Goal: Navigation & Orientation: Find specific page/section

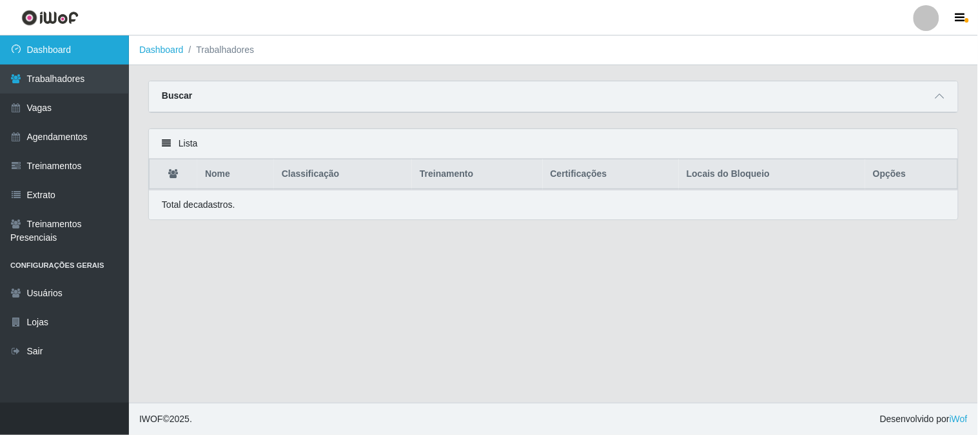
drag, startPoint x: 37, startPoint y: 47, endPoint x: 110, endPoint y: 72, distance: 76.9
click at [39, 47] on link "Dashboard" at bounding box center [64, 49] width 129 height 29
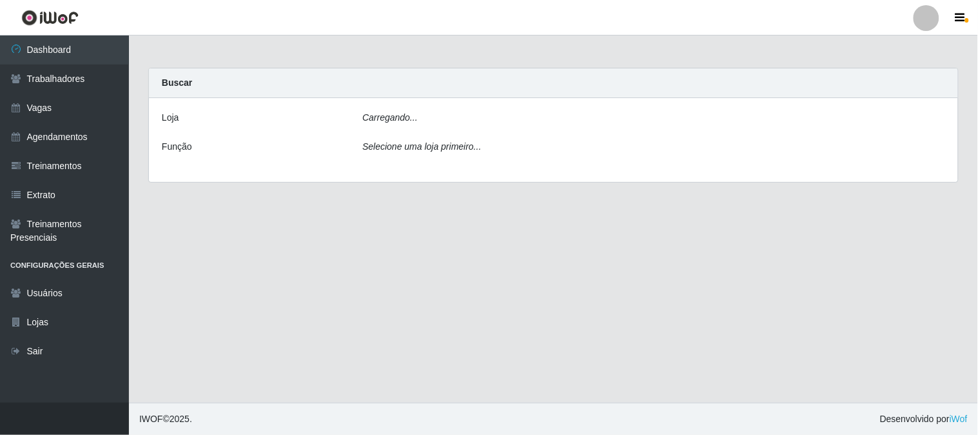
click at [516, 118] on div "Carregando..." at bounding box center [654, 120] width 602 height 19
click at [498, 121] on div "Carregando..." at bounding box center [654, 120] width 602 height 19
drag, startPoint x: 495, startPoint y: 115, endPoint x: 494, endPoint y: 132, distance: 16.8
click at [495, 122] on div "Carregando..." at bounding box center [654, 120] width 602 height 19
drag, startPoint x: 479, startPoint y: 113, endPoint x: 466, endPoint y: 170, distance: 58.8
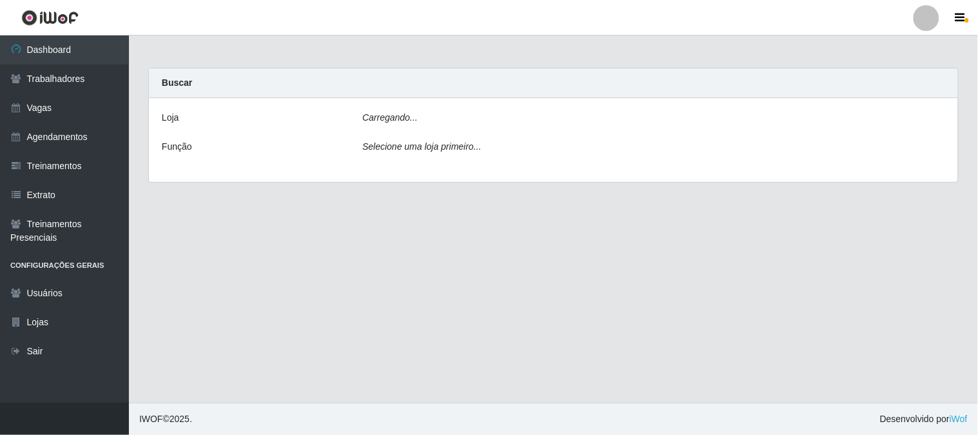
click at [479, 119] on div "Carregando..." at bounding box center [654, 120] width 602 height 19
drag, startPoint x: 452, startPoint y: 101, endPoint x: 453, endPoint y: 116, distance: 14.9
click at [453, 116] on div "Loja Carregando... Função Selecione uma loja primeiro..." at bounding box center [553, 140] width 809 height 84
drag, startPoint x: 442, startPoint y: 113, endPoint x: 442, endPoint y: 122, distance: 9.7
click at [442, 122] on div "Carregando..." at bounding box center [654, 120] width 602 height 19
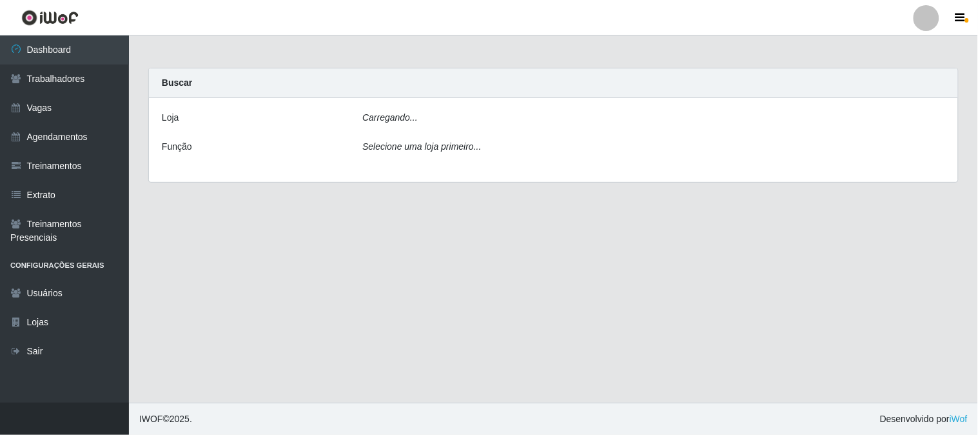
drag, startPoint x: 440, startPoint y: 113, endPoint x: 426, endPoint y: 163, distance: 52.1
click at [440, 118] on div "Loja Carregando... Função Selecione uma loja primeiro..." at bounding box center [553, 140] width 809 height 84
drag, startPoint x: 433, startPoint y: 108, endPoint x: 396, endPoint y: 203, distance: 102.2
click at [433, 111] on div "Loja Carregando... Função Selecione uma loja primeiro..." at bounding box center [553, 140] width 809 height 84
click at [416, 121] on div "Carregando..." at bounding box center [654, 120] width 602 height 19
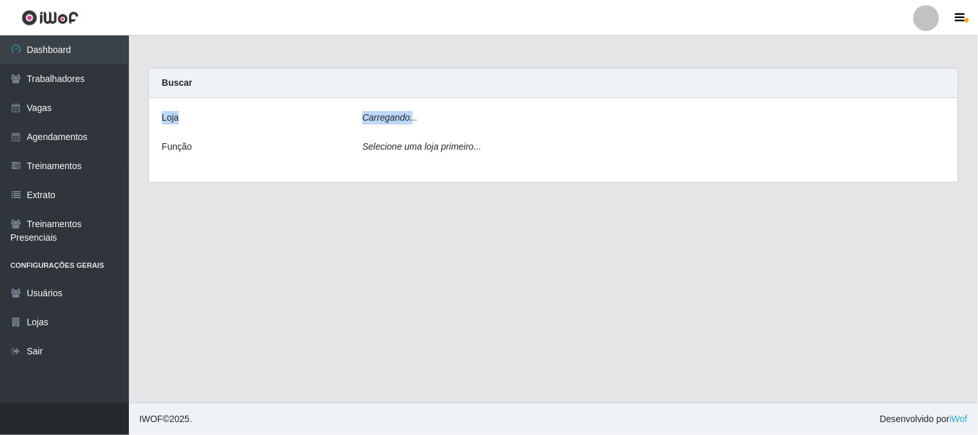
drag, startPoint x: 410, startPoint y: 92, endPoint x: 362, endPoint y: 177, distance: 97.9
click at [409, 106] on div "Buscar Loja Carregando... Função Selecione uma loja primeiro..." at bounding box center [553, 125] width 810 height 115
click at [62, 111] on link "Vagas" at bounding box center [64, 107] width 129 height 29
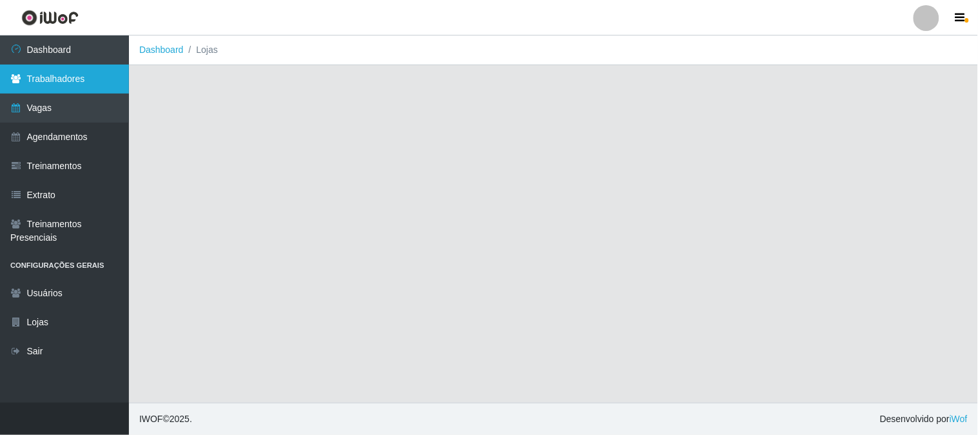
click at [59, 81] on link "Trabalhadores" at bounding box center [64, 78] width 129 height 29
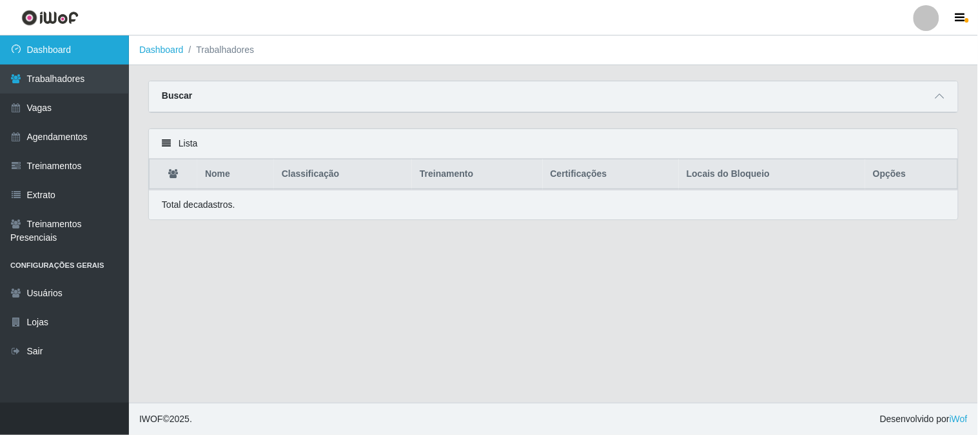
drag, startPoint x: 61, startPoint y: 31, endPoint x: 63, endPoint y: 43, distance: 12.3
click at [62, 35] on div "Perfil Alterar Senha Sair Dashboard Trabalhadores Vagas Agendamentos Treinament…" at bounding box center [489, 217] width 978 height 435
click at [61, 53] on link "Dashboard" at bounding box center [64, 49] width 129 height 29
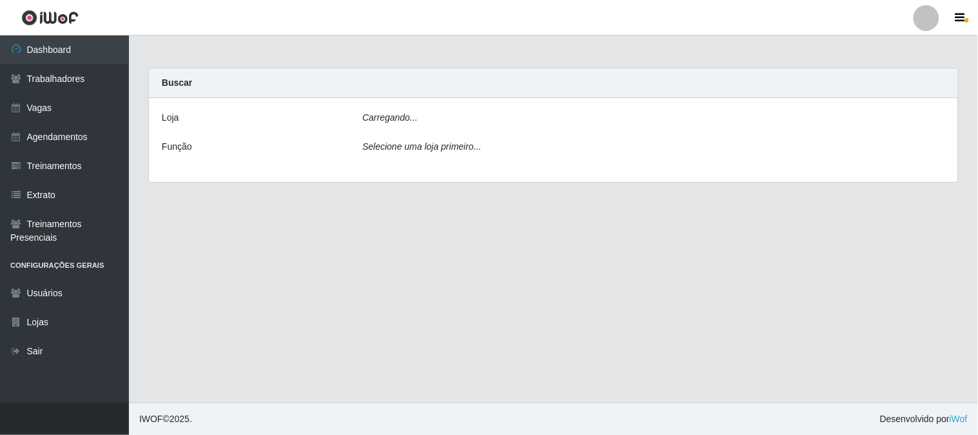
drag, startPoint x: 437, startPoint y: 110, endPoint x: 424, endPoint y: 144, distance: 36.2
click at [437, 112] on div "Carregando..." at bounding box center [654, 120] width 602 height 19
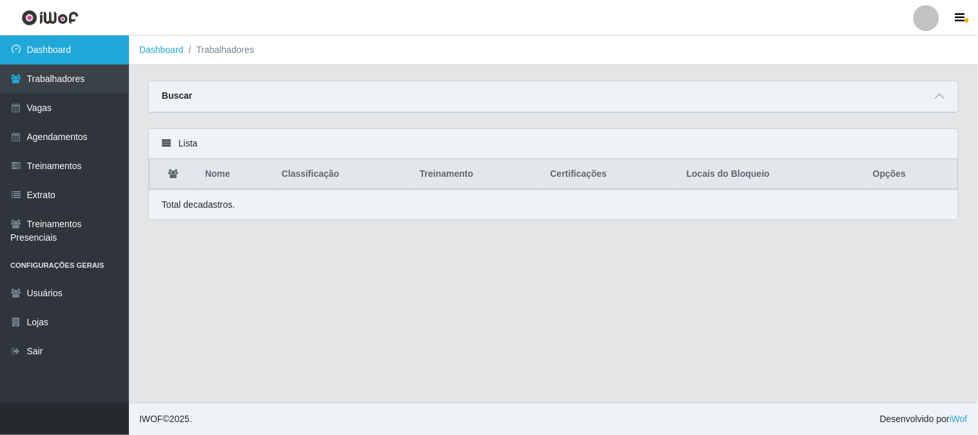
click at [60, 47] on link "Dashboard" at bounding box center [64, 49] width 129 height 29
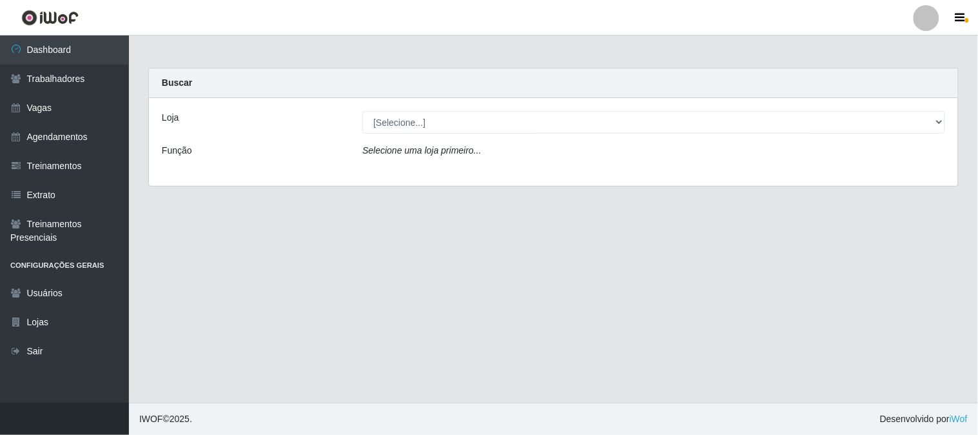
drag, startPoint x: 440, startPoint y: 99, endPoint x: 438, endPoint y: 138, distance: 38.7
click at [440, 110] on div "Loja [Selecione...] Sapore D'italia Função Selecione uma loja primeiro..." at bounding box center [553, 142] width 809 height 88
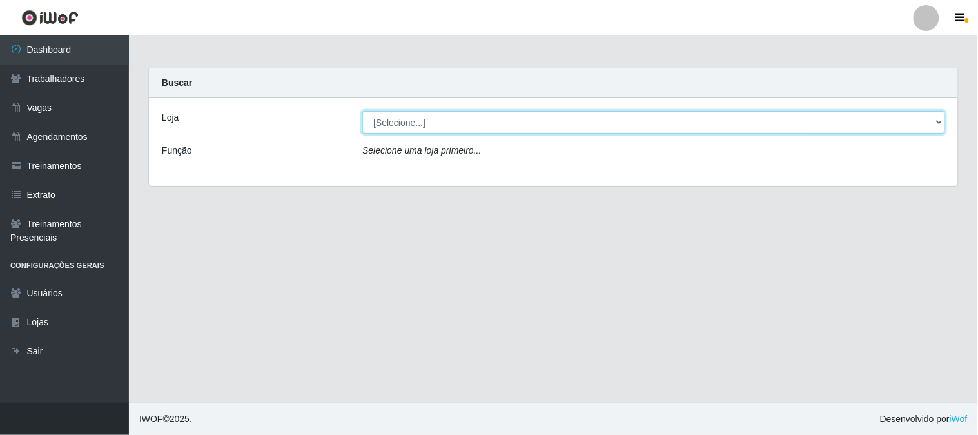
drag, startPoint x: 441, startPoint y: 118, endPoint x: 440, endPoint y: 132, distance: 14.2
click at [442, 123] on select "[Selecione...] Sapore D'italia" at bounding box center [653, 122] width 583 height 23
select select "266"
click at [362, 111] on select "[Selecione...] Sapore D'italia" at bounding box center [653, 122] width 583 height 23
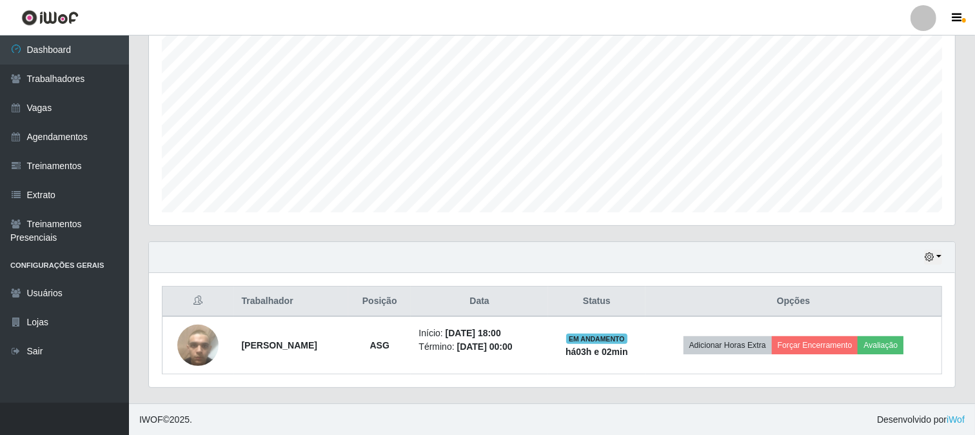
scroll to position [267, 806]
